Goal: Task Accomplishment & Management: Use online tool/utility

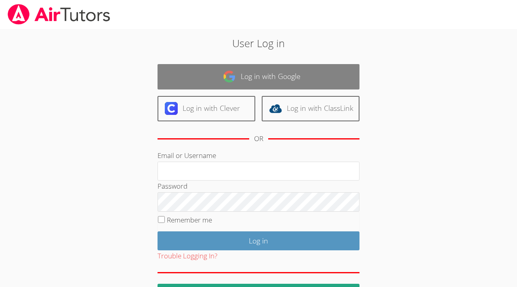
click at [289, 83] on link "Log in with Google" at bounding box center [258, 76] width 202 height 25
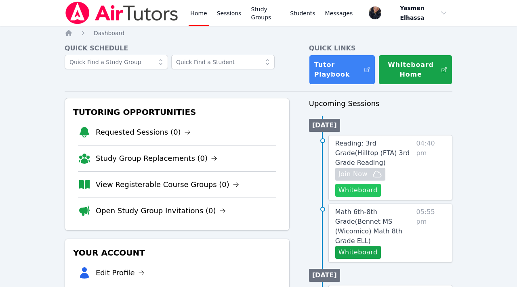
click at [363, 191] on button "Whiteboard" at bounding box center [358, 190] width 46 height 13
click at [195, 16] on link "Home" at bounding box center [199, 13] width 20 height 26
click at [352, 176] on span "Join Now" at bounding box center [352, 175] width 29 height 10
click at [203, 13] on link "Home" at bounding box center [199, 13] width 20 height 26
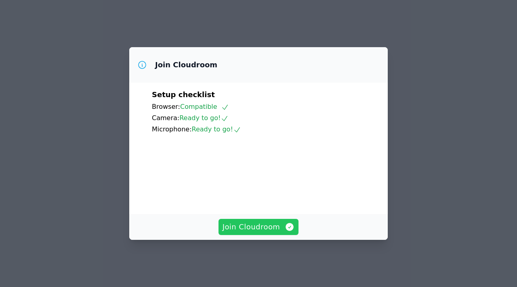
click at [261, 231] on span "Join Cloudroom" at bounding box center [258, 227] width 72 height 11
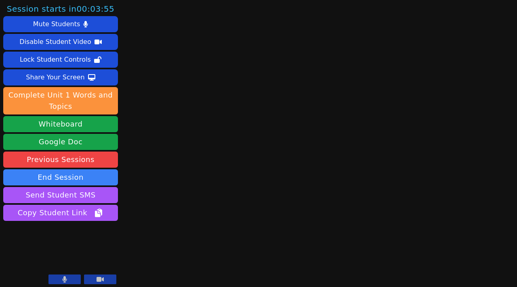
click at [40, 287] on video at bounding box center [60, 255] width 115 height 65
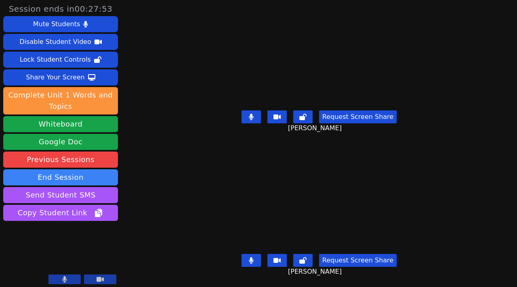
click at [254, 118] on icon at bounding box center [251, 117] width 5 height 6
click at [253, 261] on icon at bounding box center [251, 261] width 4 height 6
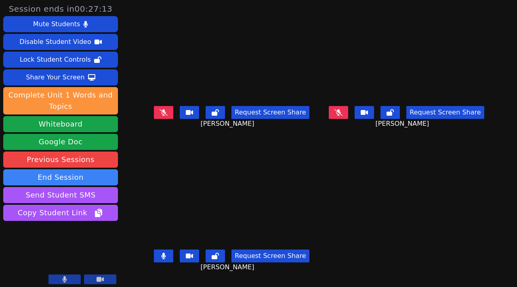
click at [161, 258] on icon at bounding box center [163, 256] width 5 height 6
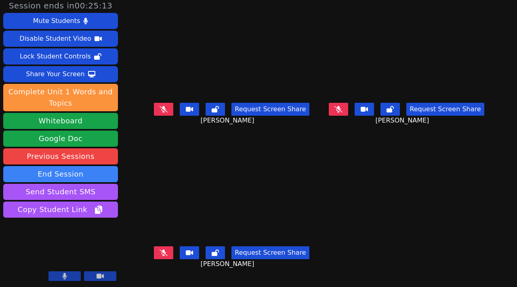
click at [157, 260] on button at bounding box center [163, 253] width 19 height 13
click at [159, 113] on icon at bounding box center [163, 109] width 8 height 6
click at [159, 116] on button at bounding box center [163, 109] width 19 height 13
click at [161, 113] on icon at bounding box center [163, 109] width 4 height 6
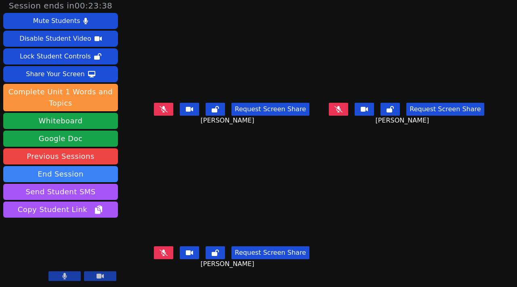
click at [345, 116] on button at bounding box center [338, 109] width 19 height 13
click at [346, 116] on button at bounding box center [338, 109] width 19 height 13
click at [342, 113] on icon at bounding box center [338, 109] width 8 height 6
click at [348, 115] on button at bounding box center [338, 109] width 19 height 13
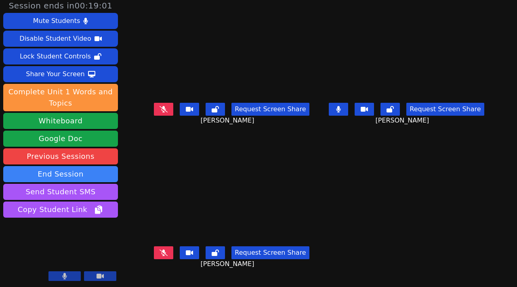
click at [348, 116] on button at bounding box center [338, 109] width 19 height 13
click at [155, 260] on button at bounding box center [163, 253] width 19 height 13
click at [154, 259] on button at bounding box center [163, 253] width 19 height 13
click at [159, 256] on icon at bounding box center [163, 253] width 8 height 6
click at [342, 113] on icon at bounding box center [338, 109] width 8 height 6
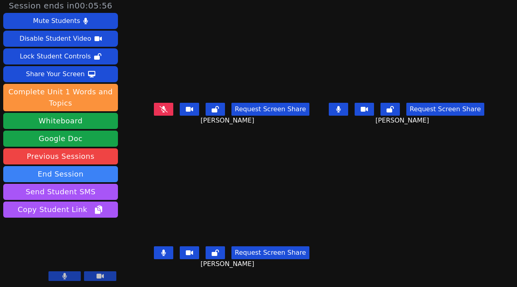
scroll to position [0, 0]
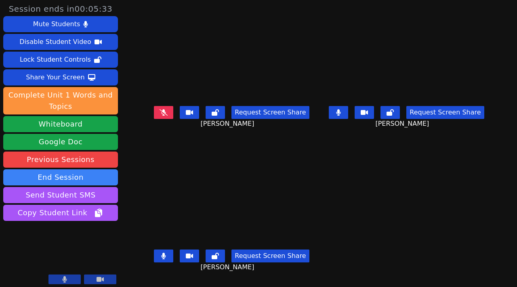
click at [348, 117] on button at bounding box center [338, 112] width 19 height 13
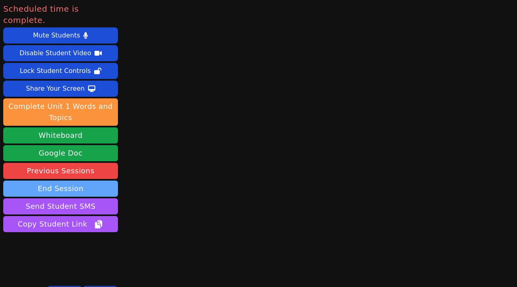
click at [80, 181] on button "End Session" at bounding box center [60, 189] width 115 height 16
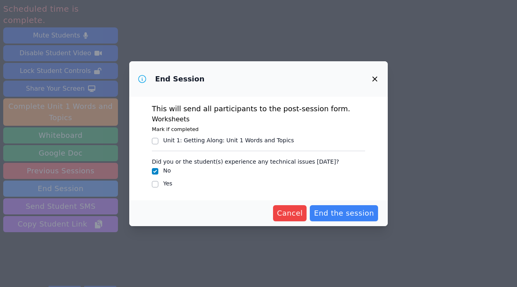
click at [227, 143] on div "Unit 1: Getting Along : Unit 1 Words and Topics" at bounding box center [228, 140] width 131 height 8
click at [158, 143] on input "Unit 1: Getting Along : Unit 1 Words and Topics" at bounding box center [155, 141] width 6 height 6
checkbox input "true"
click at [353, 216] on span "End the session" at bounding box center [344, 213] width 60 height 11
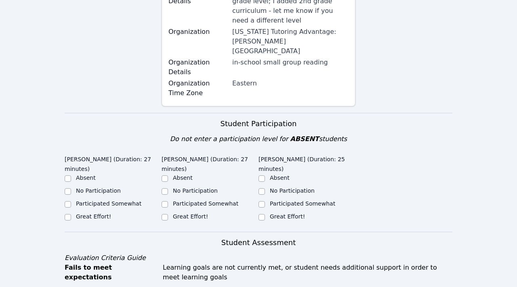
scroll to position [151, 0]
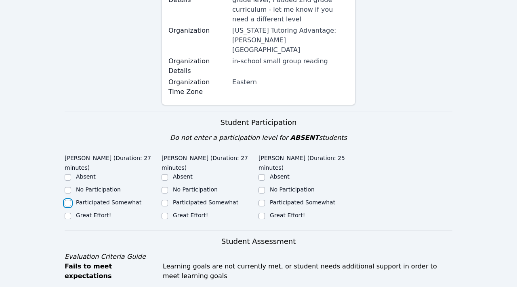
click at [67, 200] on input "Participated Somewhat" at bounding box center [68, 203] width 6 height 6
checkbox input "true"
click at [67, 213] on input "Great Effort!" at bounding box center [68, 216] width 6 height 6
checkbox input "true"
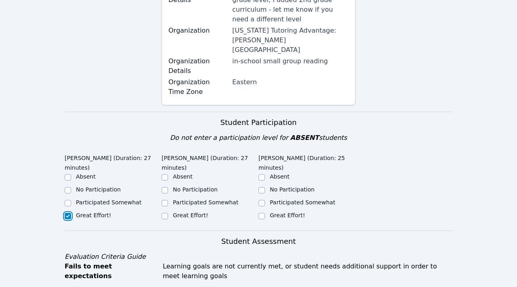
checkbox input "false"
click at [164, 212] on div at bounding box center [164, 217] width 6 height 10
click at [265, 199] on div "Participated Somewhat" at bounding box center [306, 204] width 97 height 10
click at [260, 200] on input "Participated Somewhat" at bounding box center [261, 203] width 6 height 6
checkbox input "true"
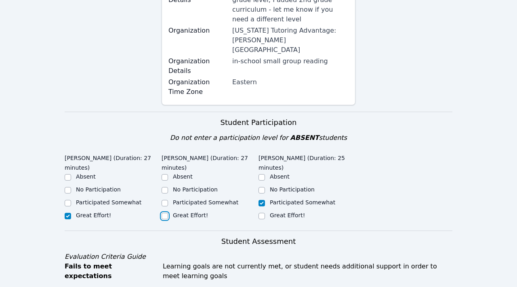
click at [161, 213] on input "Great Effort!" at bounding box center [164, 216] width 6 height 6
checkbox input "true"
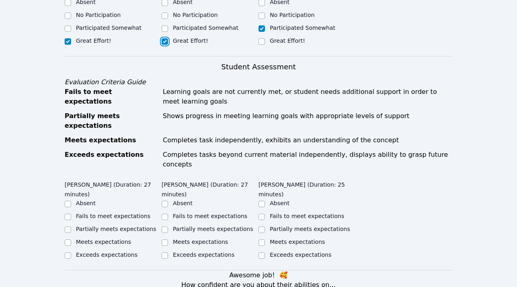
scroll to position [329, 0]
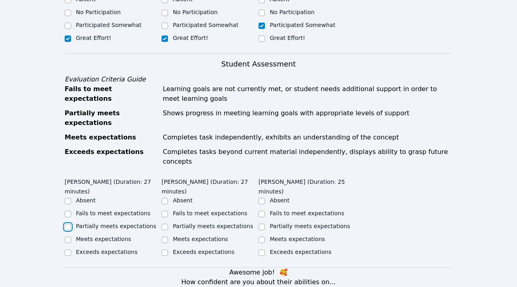
click at [67, 224] on input "Partially meets expectations" at bounding box center [68, 227] width 6 height 6
checkbox input "true"
click at [168, 224] on input "Partially meets expectations" at bounding box center [164, 227] width 6 height 6
checkbox input "true"
click at [262, 224] on input "Partially meets expectations" at bounding box center [261, 227] width 6 height 6
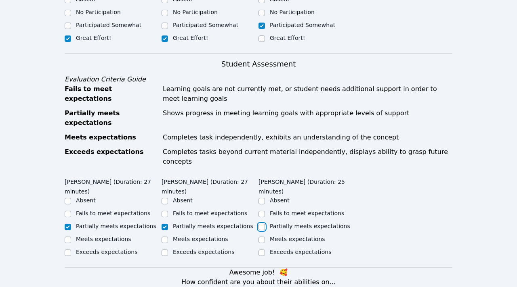
checkbox input "true"
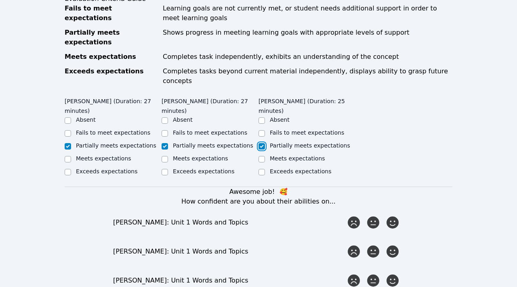
scroll to position [461, 0]
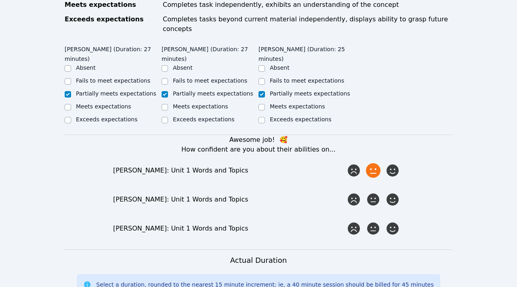
click at [371, 164] on icon at bounding box center [373, 171] width 15 height 15
click at [0, 0] on input "radio" at bounding box center [0, 0] width 0 height 0
click at [372, 193] on icon at bounding box center [373, 200] width 15 height 15
click at [0, 0] on input "radio" at bounding box center [0, 0] width 0 height 0
click at [371, 222] on icon at bounding box center [373, 229] width 15 height 15
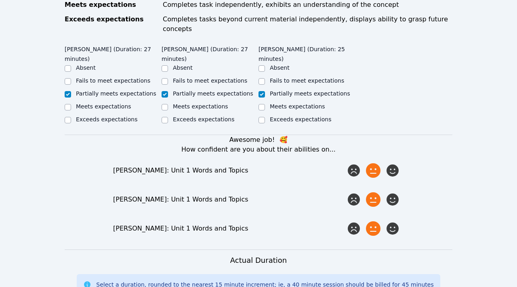
click at [0, 0] on input "radio" at bounding box center [0, 0] width 0 height 0
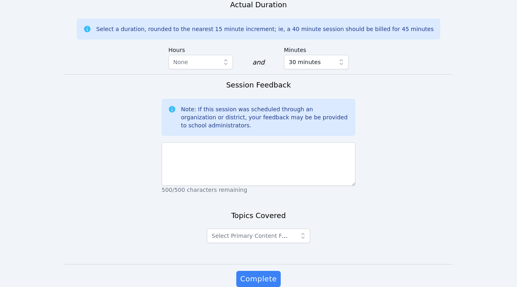
scroll to position [715, 0]
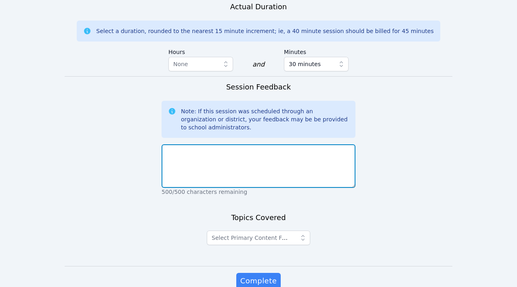
click at [280, 145] on textarea at bounding box center [258, 167] width 194 height 44
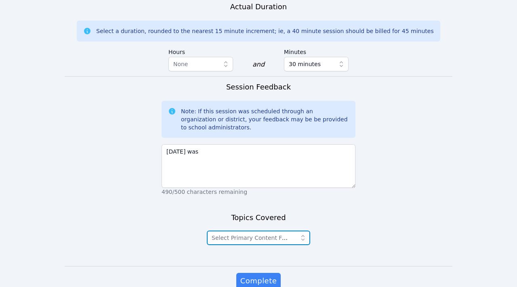
click at [272, 233] on span "Select Primary Content Focus" at bounding box center [251, 238] width 79 height 10
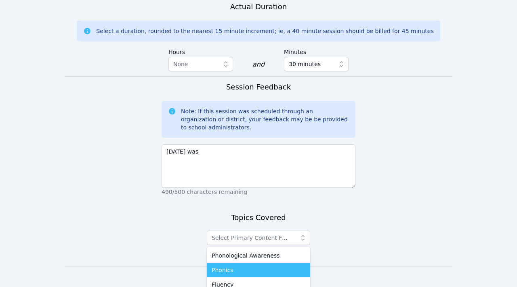
click at [260, 266] on div "Phonics" at bounding box center [259, 270] width 94 height 8
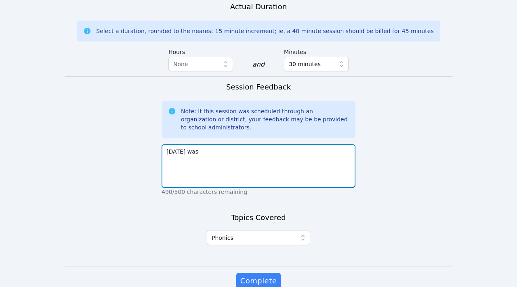
click at [241, 145] on textarea "Today was" at bounding box center [258, 167] width 194 height 44
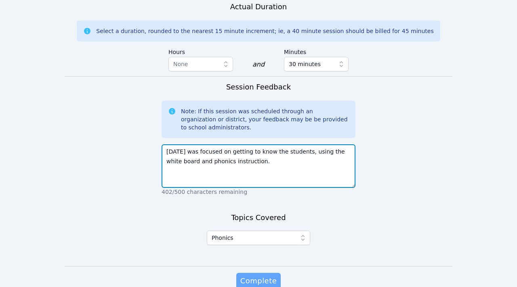
type textarea "Today was focused on getting to know the students, using the white board and ph…"
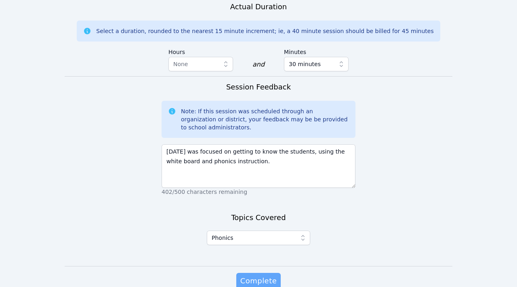
click at [260, 276] on span "Complete" at bounding box center [258, 281] width 36 height 11
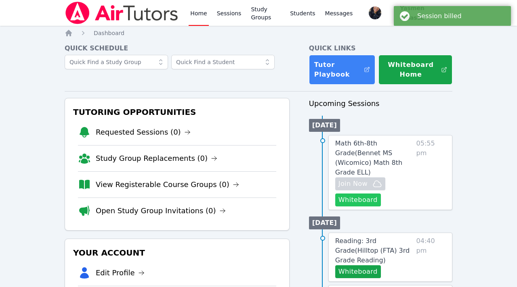
click at [371, 194] on button "Whiteboard" at bounding box center [358, 200] width 46 height 13
